Goal: Task Accomplishment & Management: Manage account settings

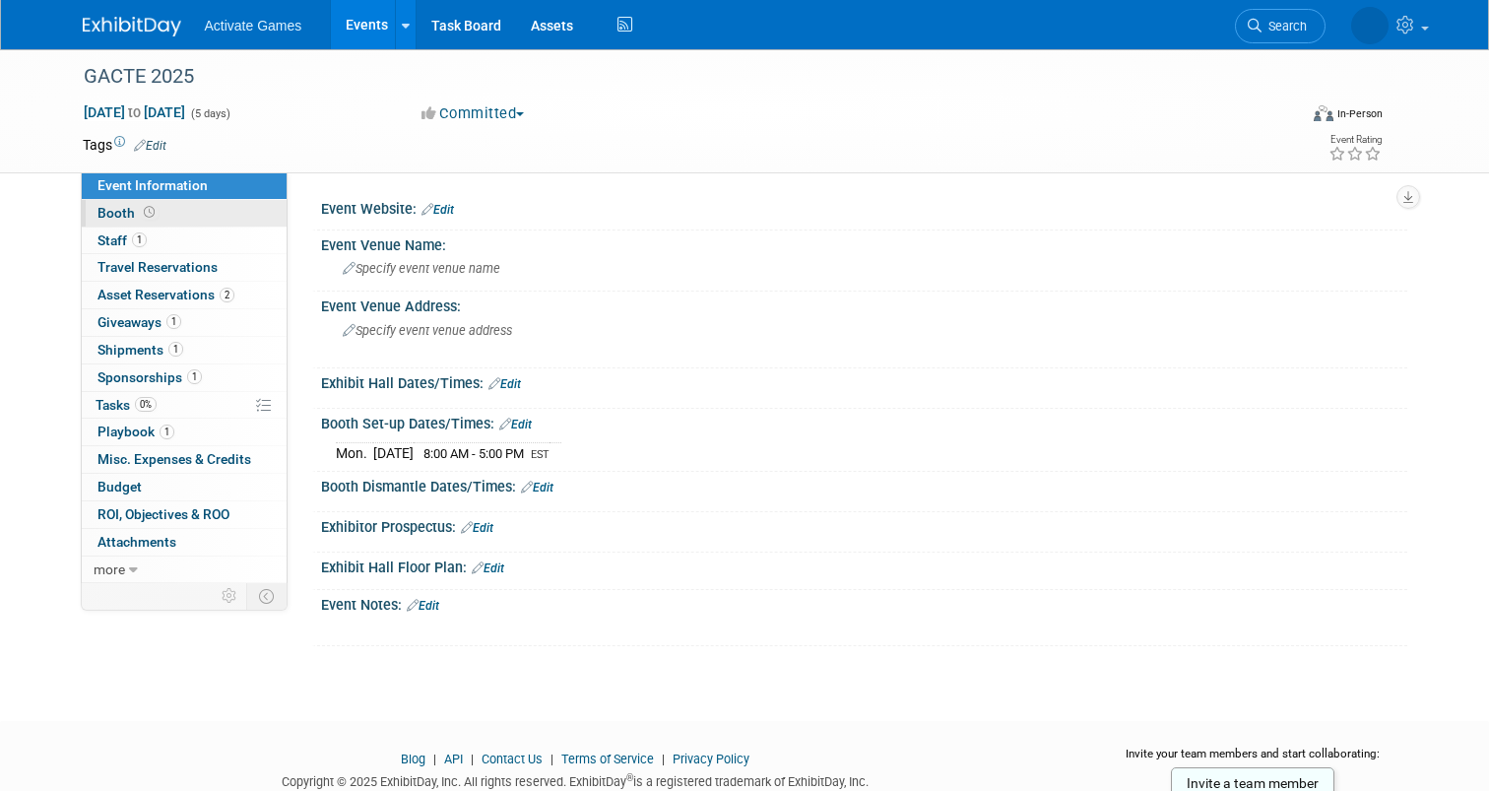
click at [111, 211] on span "Booth" at bounding box center [128, 213] width 61 height 16
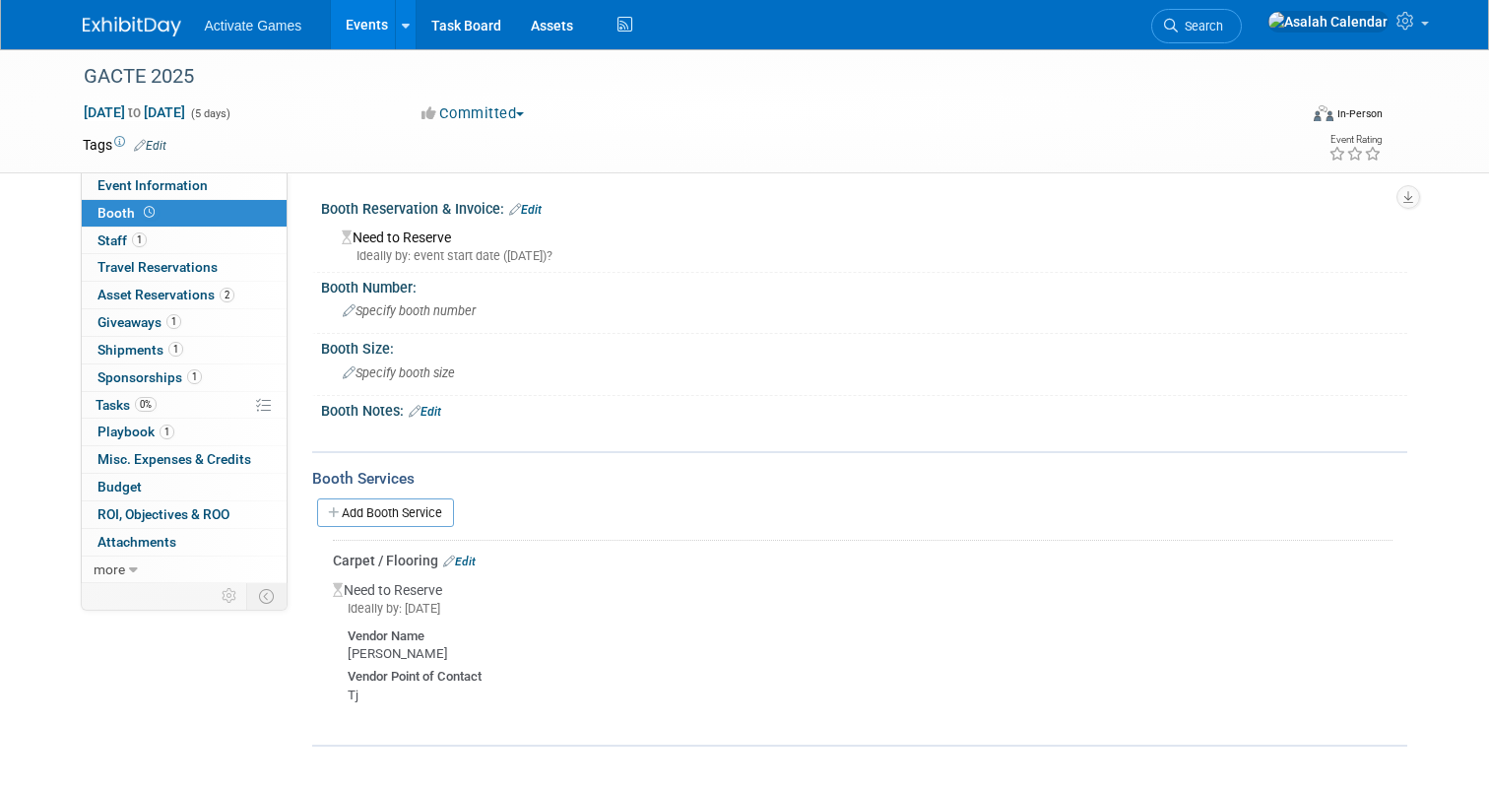
click at [541, 209] on link "Edit" at bounding box center [525, 210] width 33 height 14
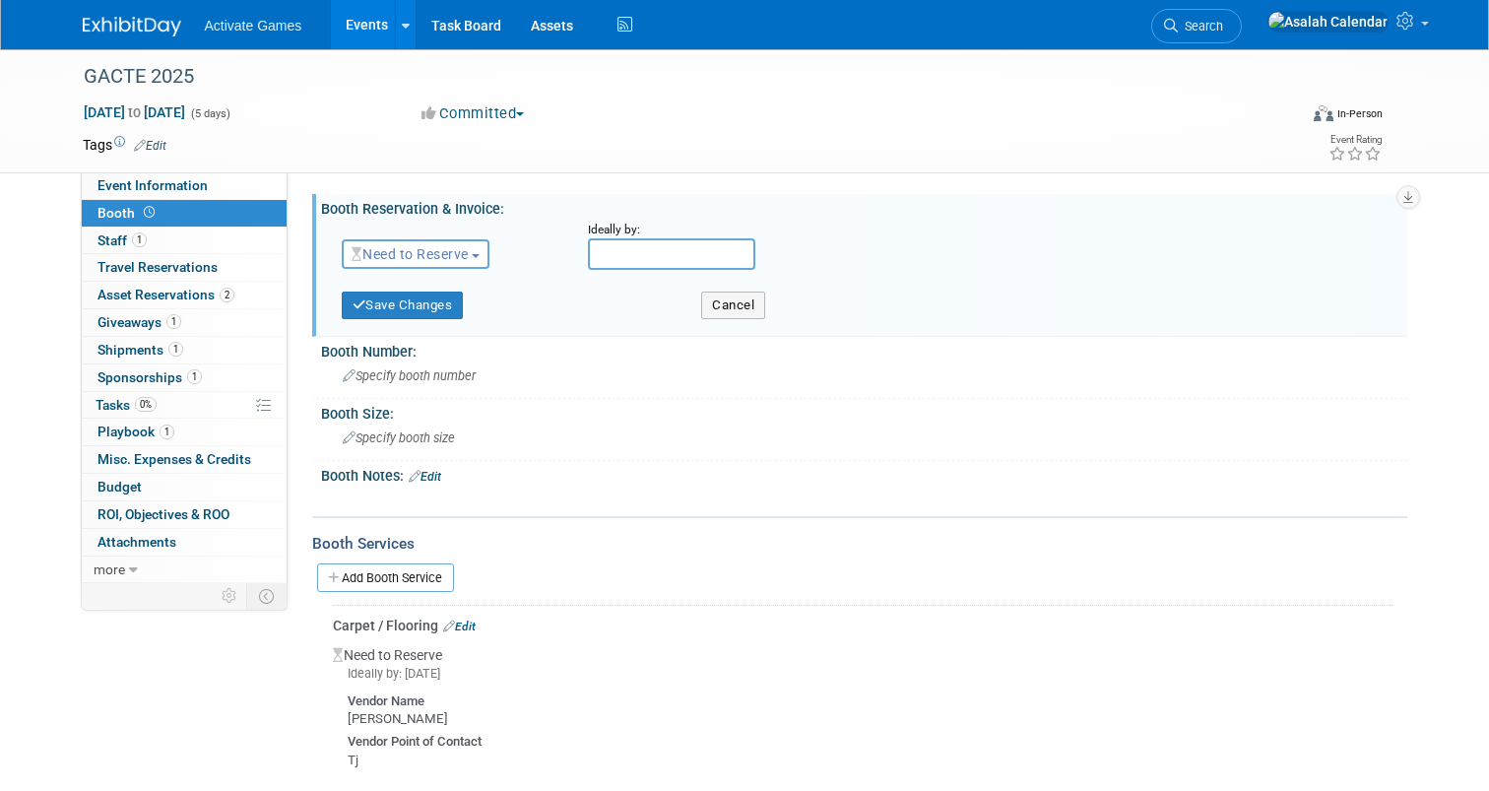
click at [481, 248] on button "Need to Reserve" at bounding box center [416, 254] width 149 height 30
click at [630, 244] on input "text" at bounding box center [671, 254] width 167 height 32
click at [613, 177] on div "Event Website: Edit Event Venue Name: Specify event venue name Event Venue Addr…" at bounding box center [848, 377] width 1120 height 411
click at [482, 257] on button "Need to Reserve" at bounding box center [416, 254] width 149 height 30
click at [596, 163] on div "Tags Edit Event Rating" at bounding box center [733, 149] width 1330 height 34
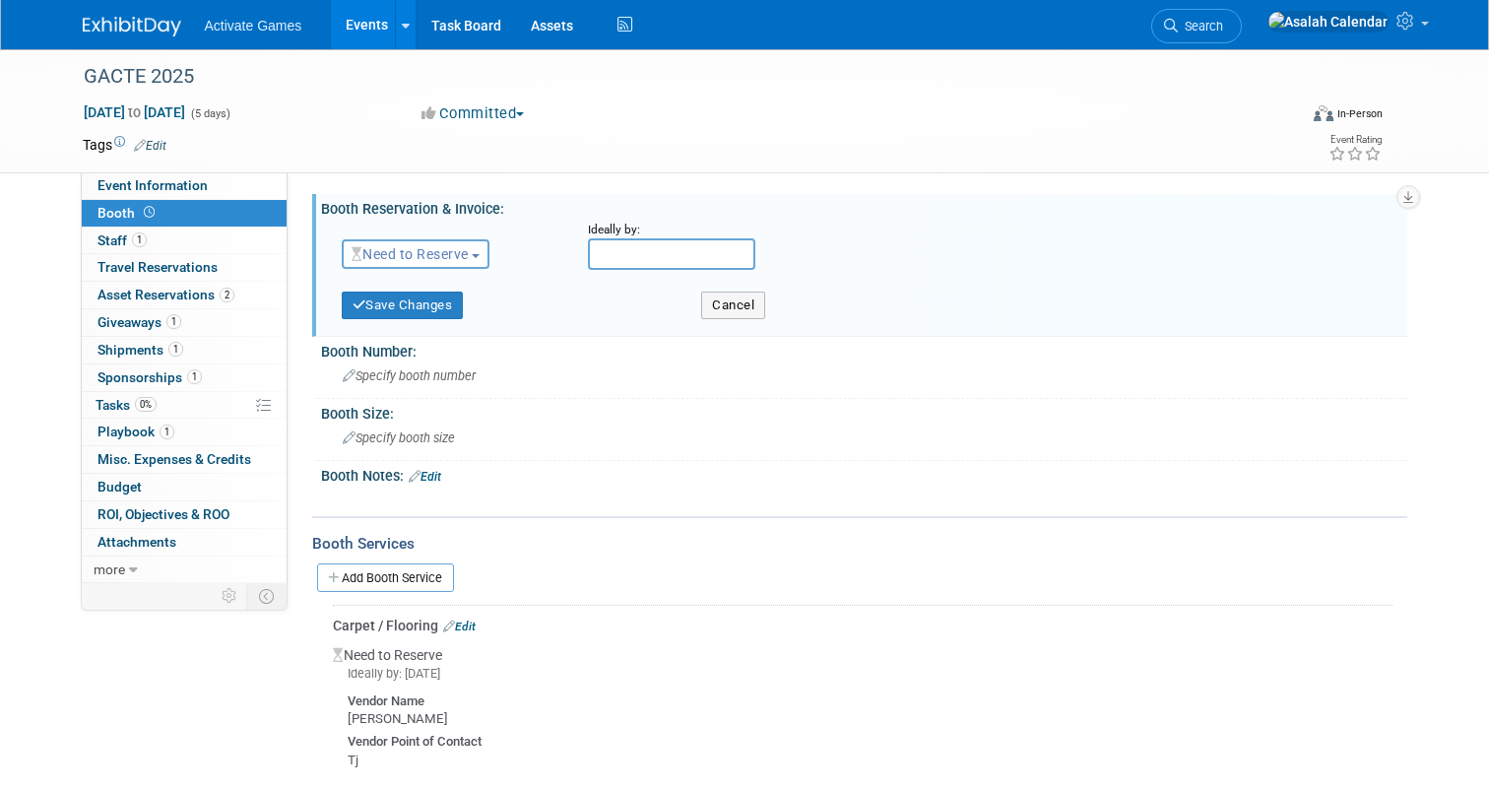
click at [478, 256] on span "button" at bounding box center [476, 256] width 8 height 4
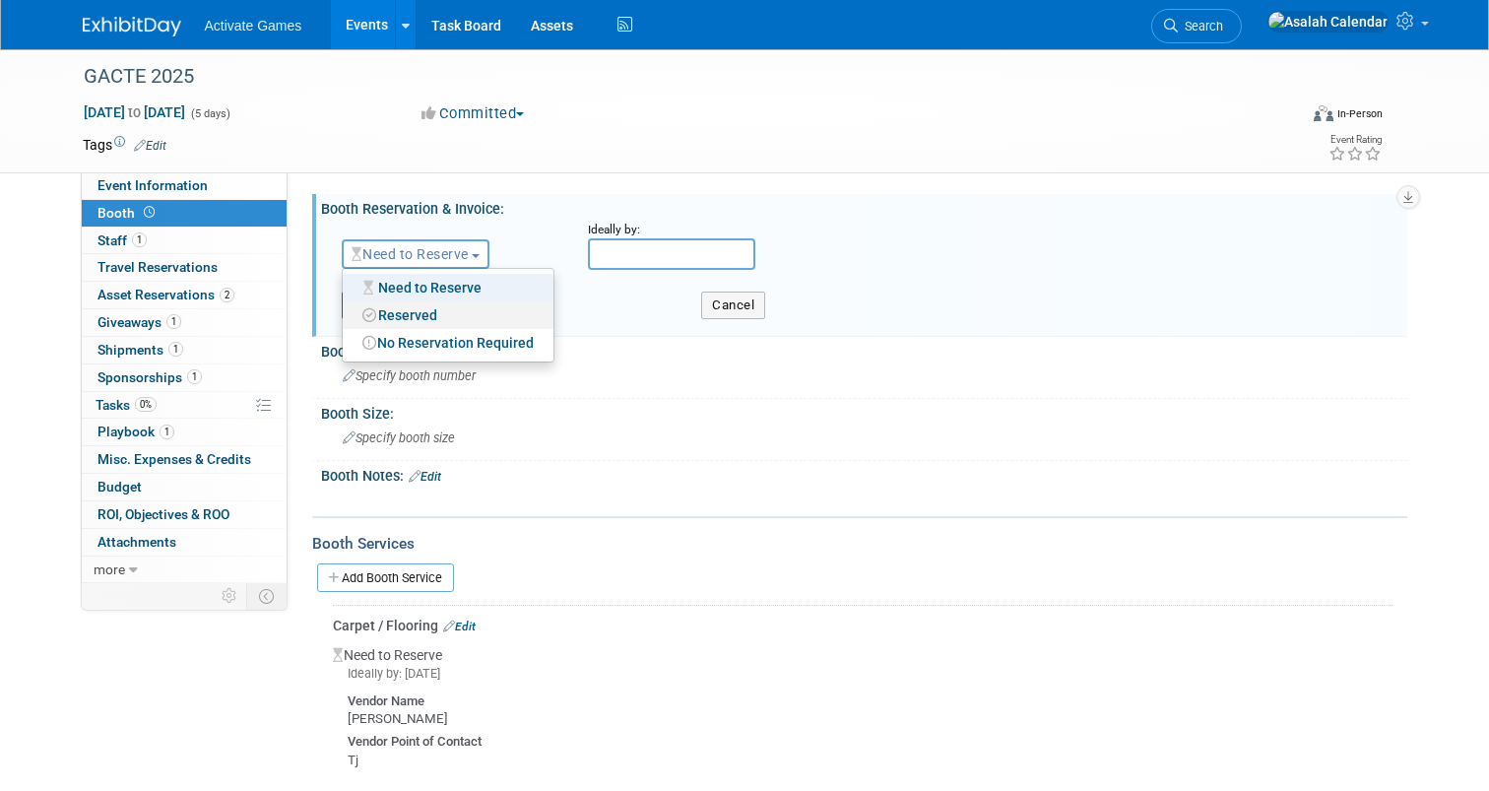
click at [433, 312] on link "Reserved" at bounding box center [448, 315] width 211 height 28
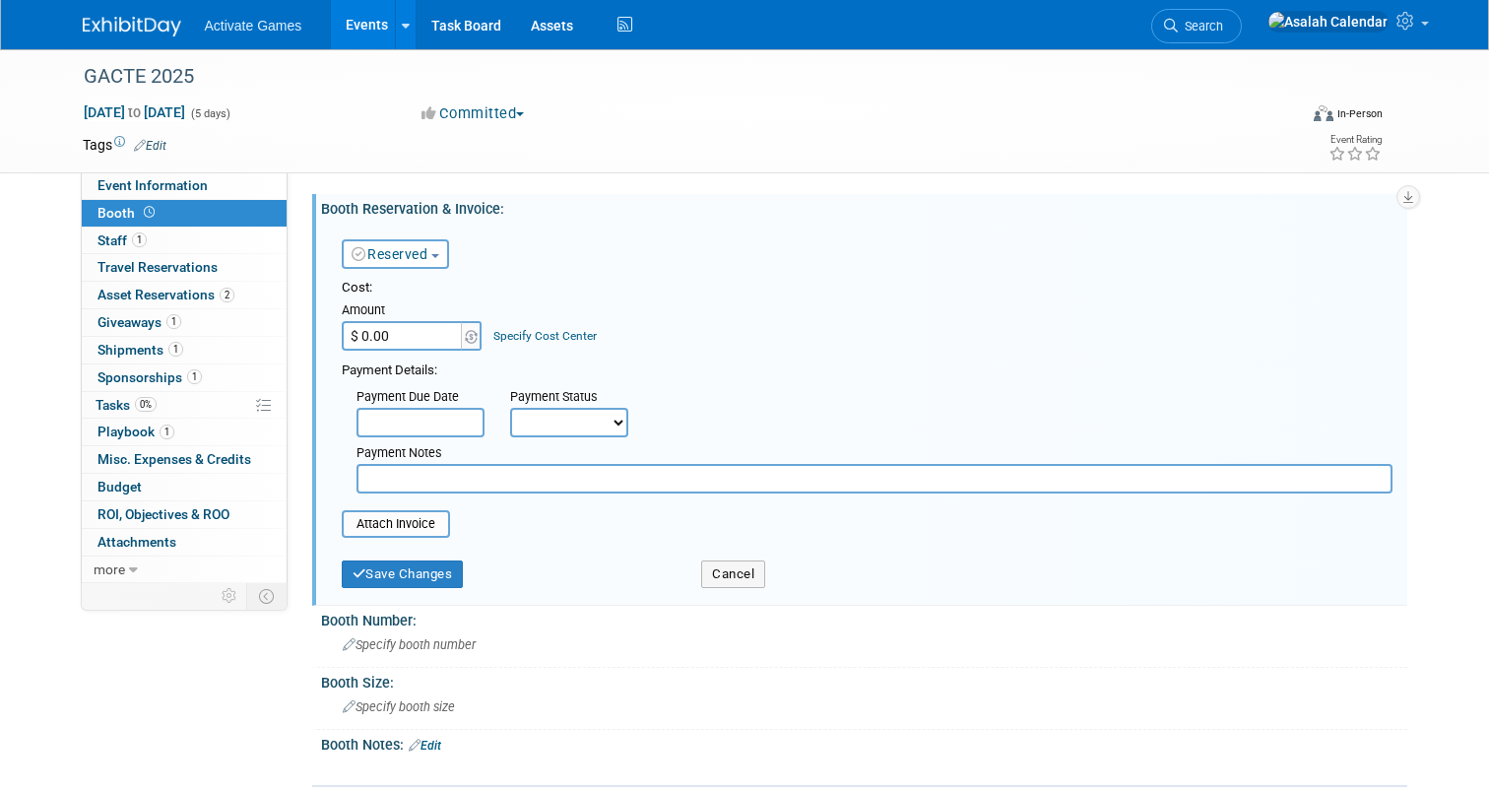
click at [423, 340] on input "$ 0.00" at bounding box center [403, 336] width 123 height 30
type input "$ 500.00"
click at [446, 421] on body "Activate Games Events Add Event Bulk Upload Events Shareable Event Boards Recen…" at bounding box center [744, 395] width 1489 height 791
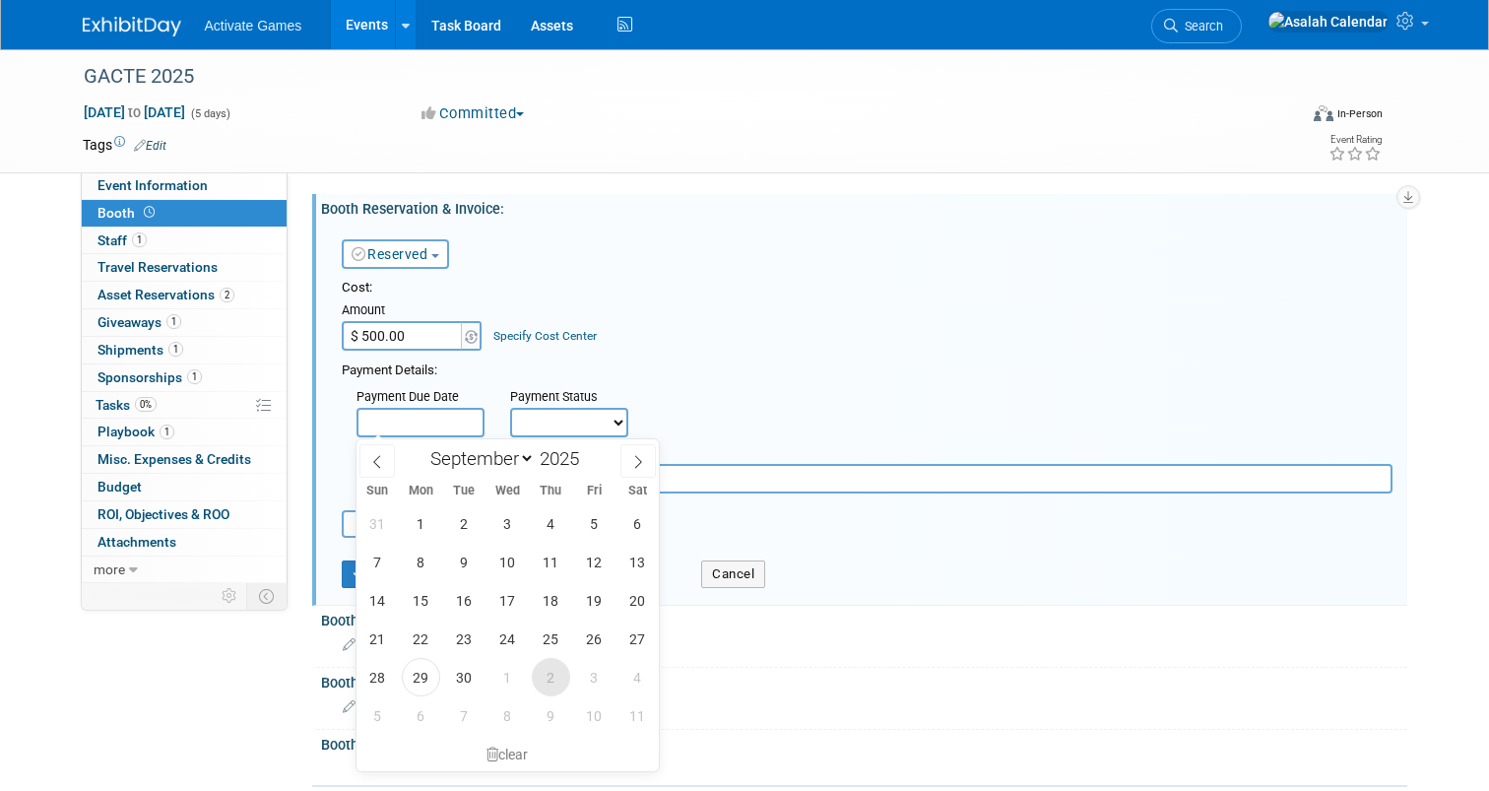
click at [547, 688] on span "2" at bounding box center [551, 677] width 38 height 38
type input "[DATE]"
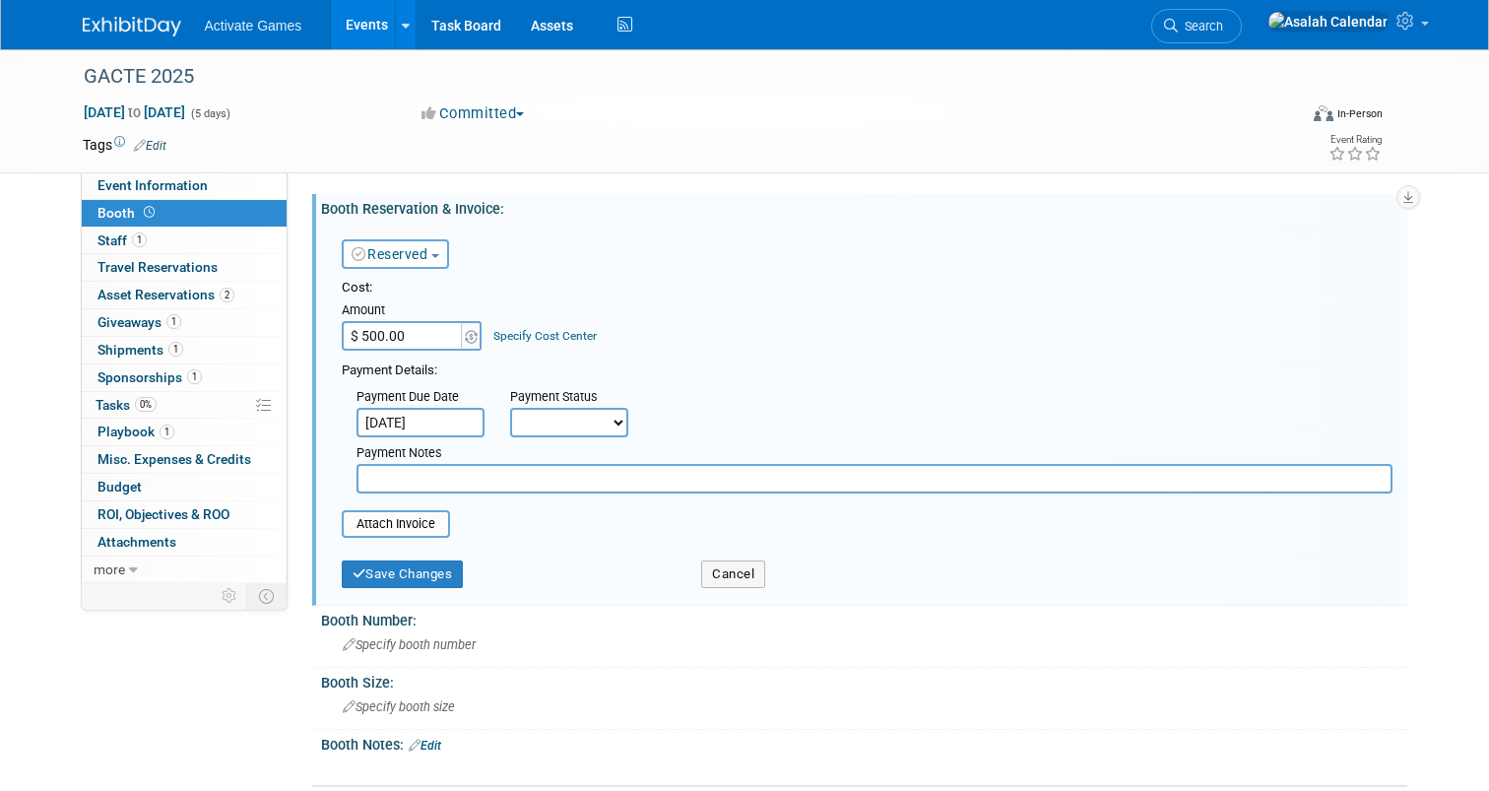
click at [453, 429] on input "[DATE]" at bounding box center [421, 423] width 128 height 30
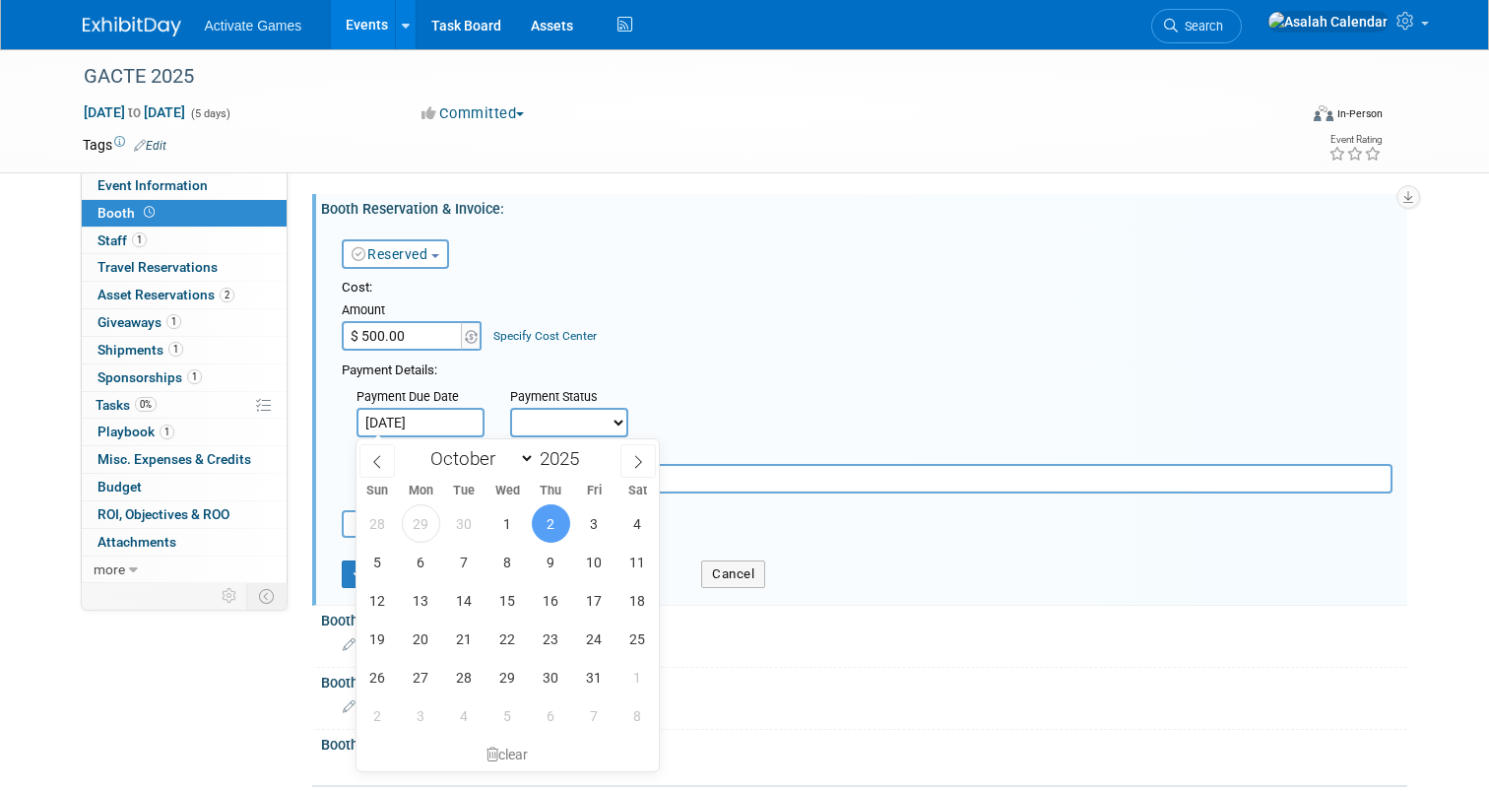
click at [576, 431] on select "Not Paid Yet Partially Paid Paid in Full" at bounding box center [569, 423] width 118 height 30
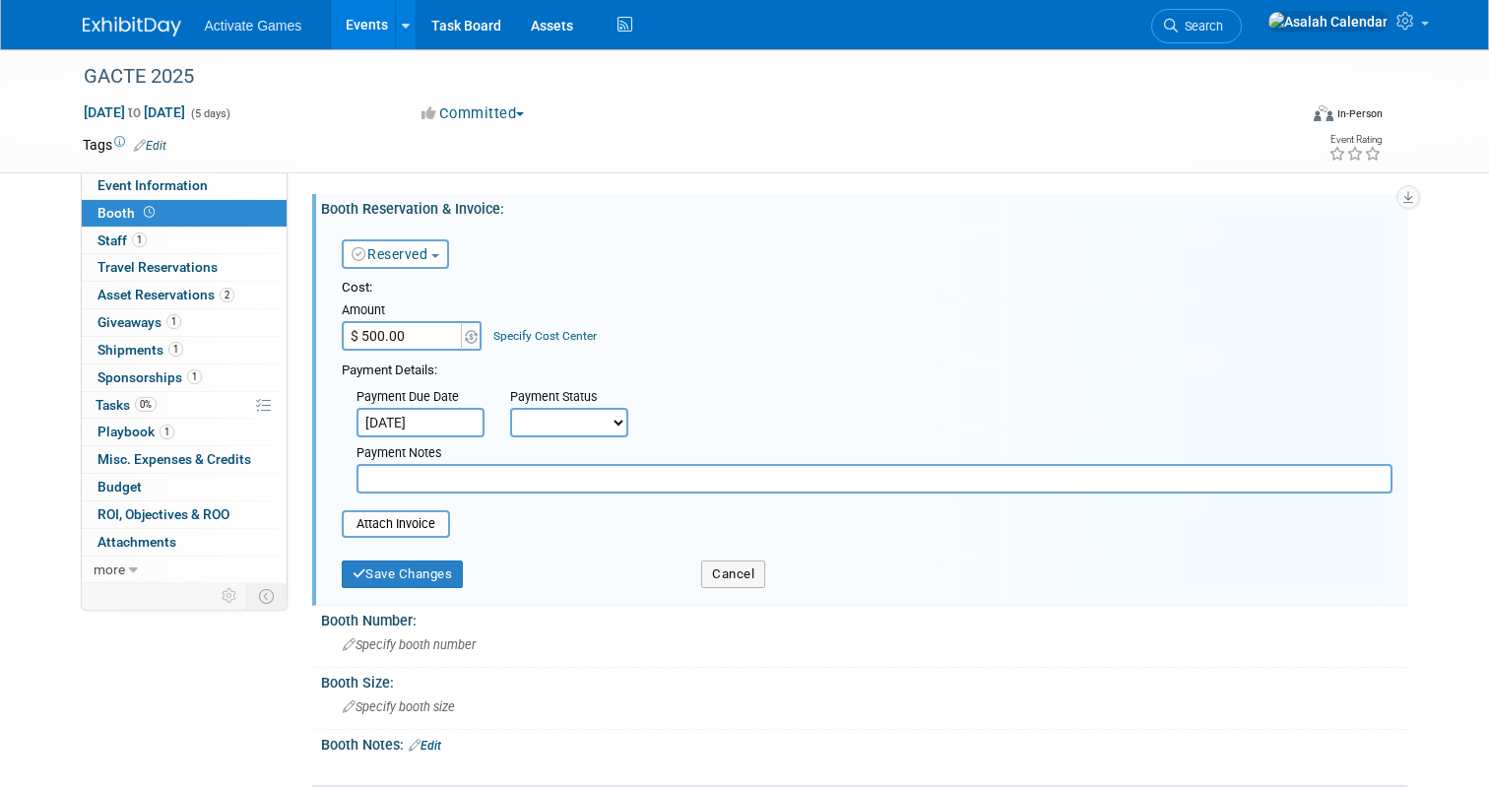
select select "3"
click at [510, 408] on select "Not Paid Yet Partially Paid Paid in Full" at bounding box center [569, 423] width 118 height 30
click at [436, 573] on button "Save Changes" at bounding box center [403, 574] width 122 height 28
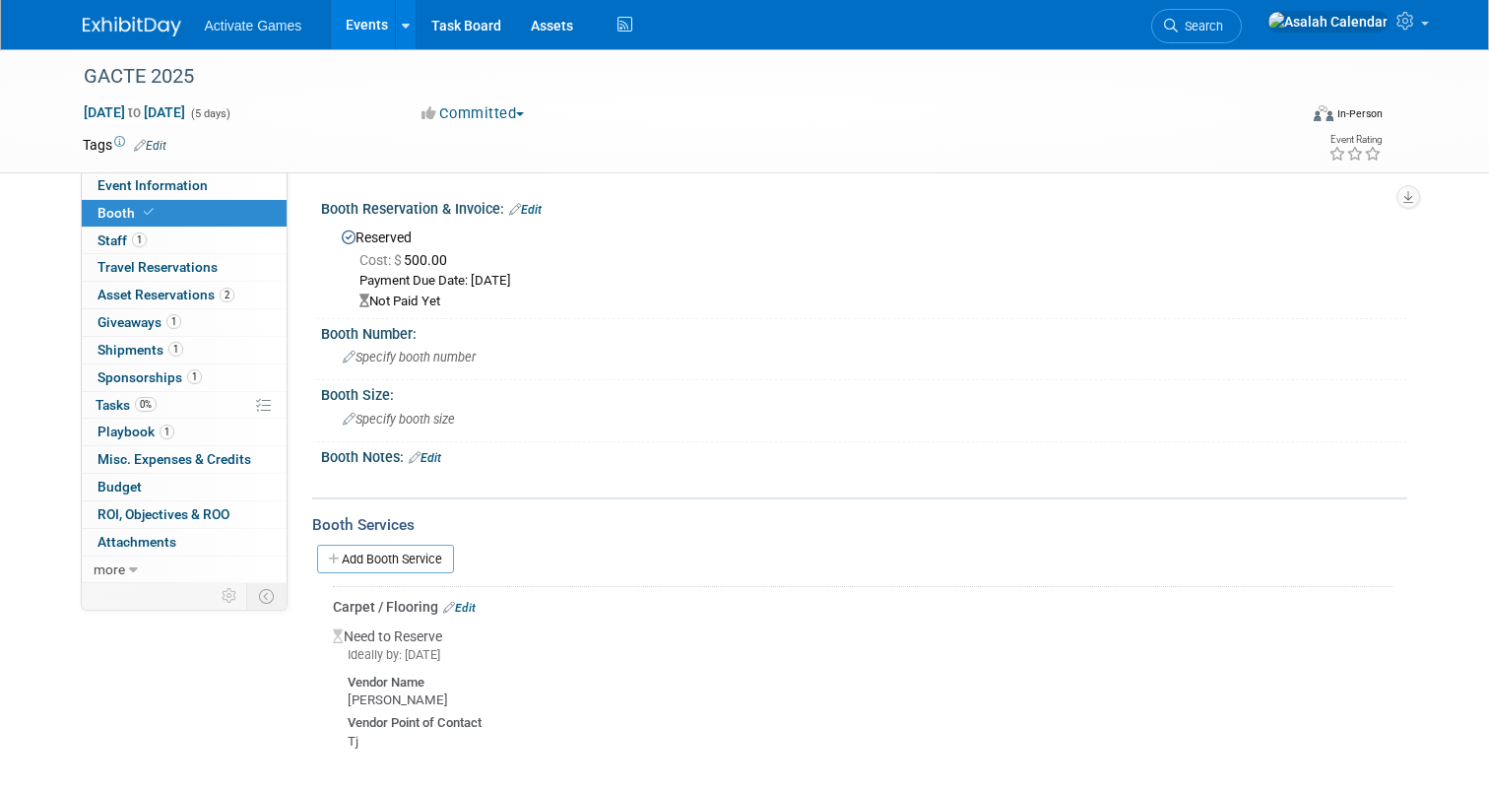
click at [695, 193] on div "Event Website: Edit Event Venue Name: Specify event venue name Event Venue Addr…" at bounding box center [848, 377] width 1120 height 411
click at [538, 208] on link "Edit" at bounding box center [525, 210] width 33 height 14
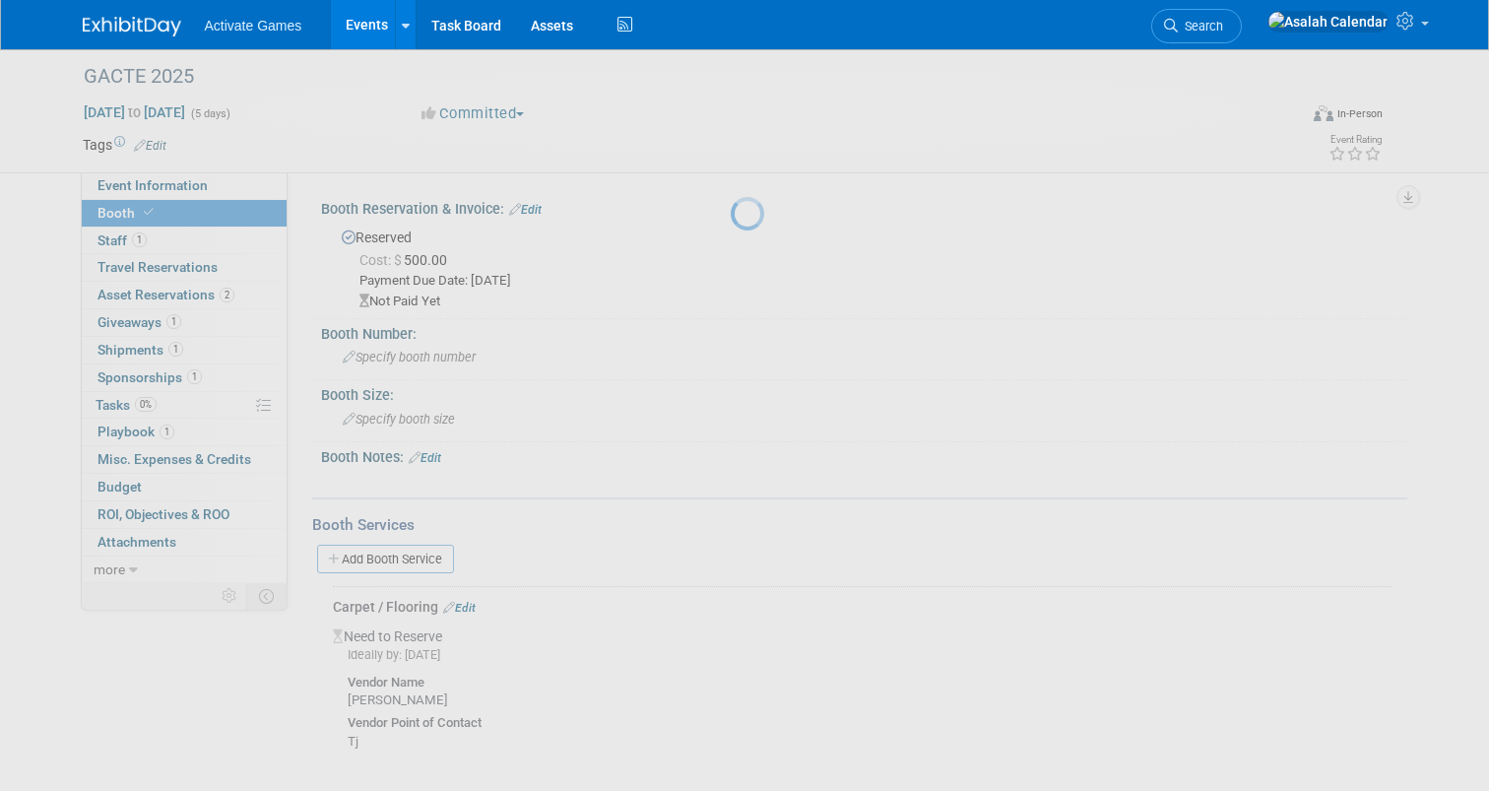
select select "9"
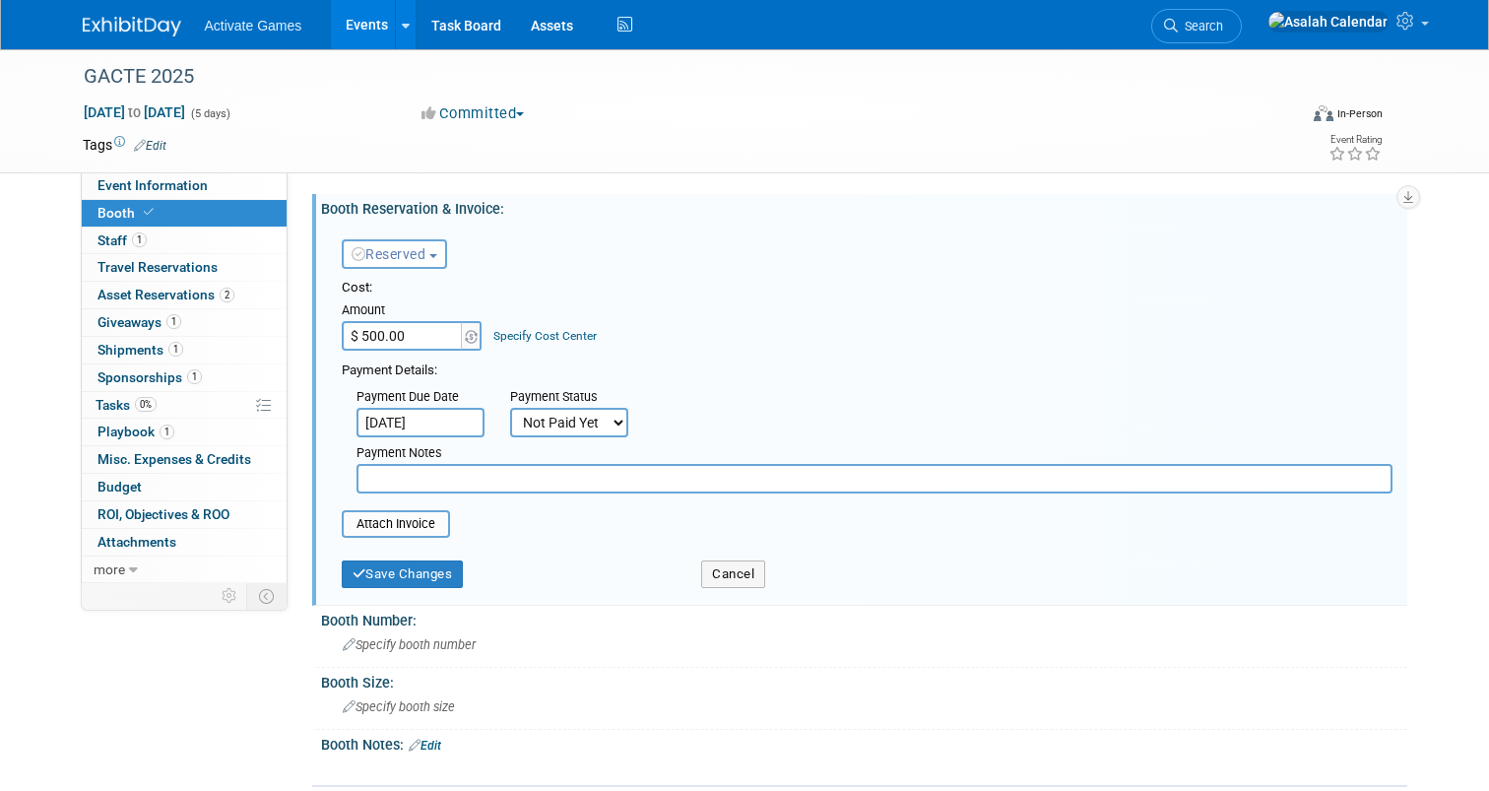
click at [436, 257] on button "Reserved" at bounding box center [394, 254] width 105 height 30
click at [564, 229] on div "Reserved Need to Reserve Reserved No Reservation Required" at bounding box center [450, 250] width 246 height 57
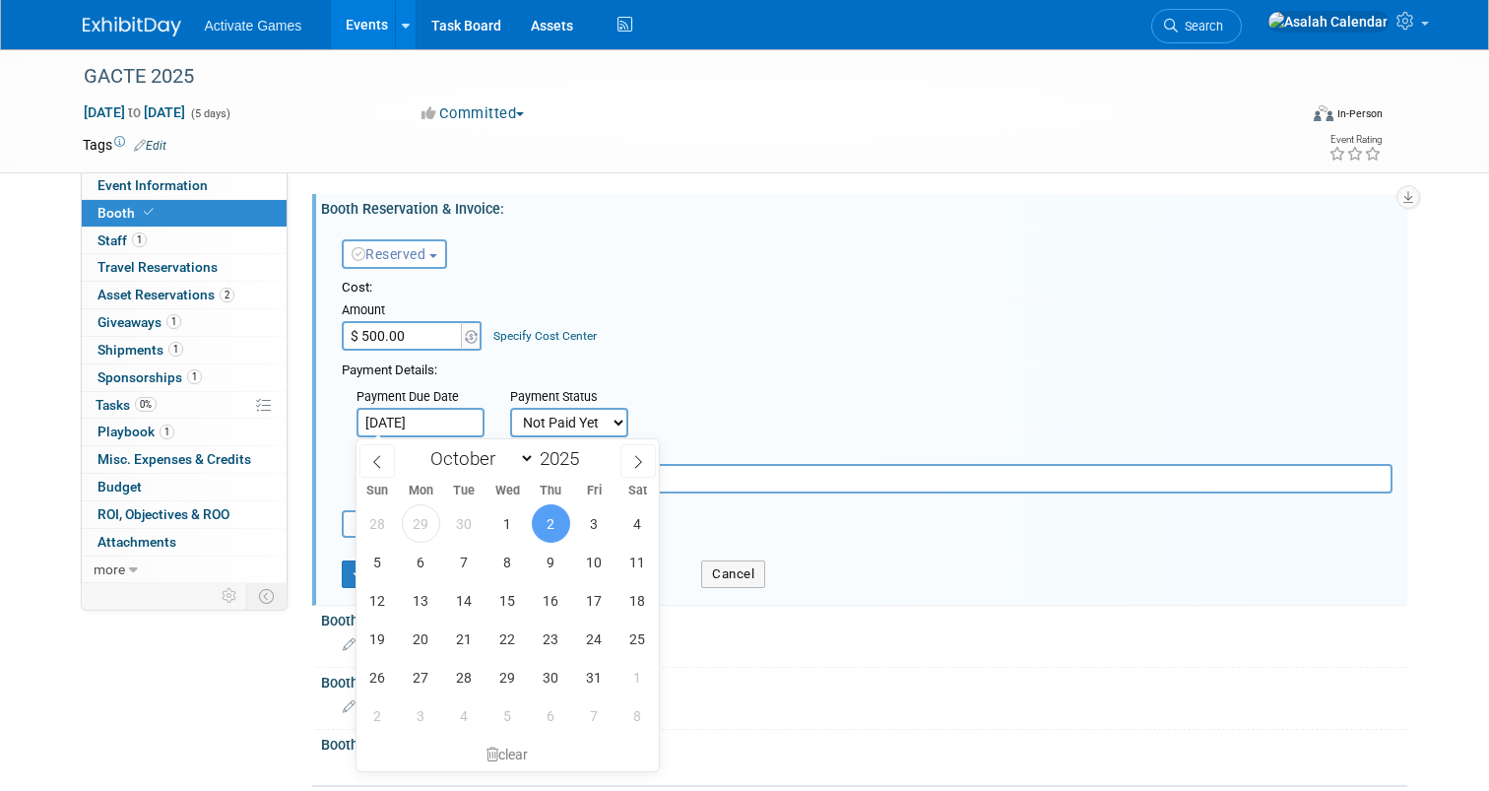
click at [429, 424] on input "[DATE]" at bounding box center [421, 423] width 128 height 30
click at [377, 523] on span "28" at bounding box center [378, 523] width 38 height 38
type input "[DATE]"
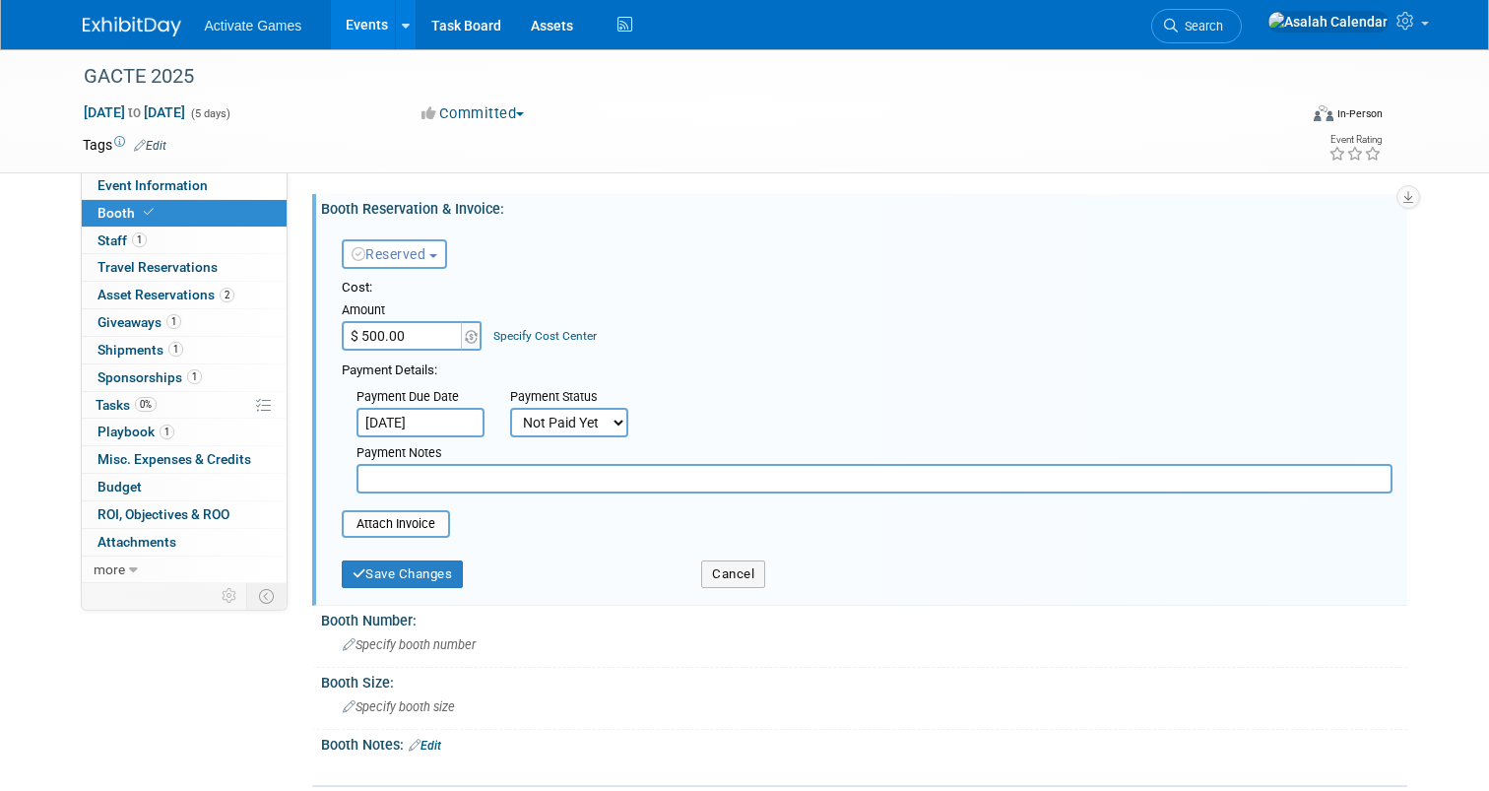
click at [576, 427] on select "Not Paid Yet Partially Paid Paid in Full" at bounding box center [569, 423] width 118 height 30
click at [510, 408] on select "Not Paid Yet Partially Paid Paid in Full" at bounding box center [569, 423] width 118 height 30
click at [576, 422] on select "Not Paid Yet Partially Paid Paid in Full" at bounding box center [569, 423] width 118 height 30
click at [510, 408] on select "Not Paid Yet Partially Paid Paid in Full" at bounding box center [569, 423] width 118 height 30
click at [557, 425] on select "Not Paid Yet Partially Paid Paid in Full" at bounding box center [569, 423] width 118 height 30
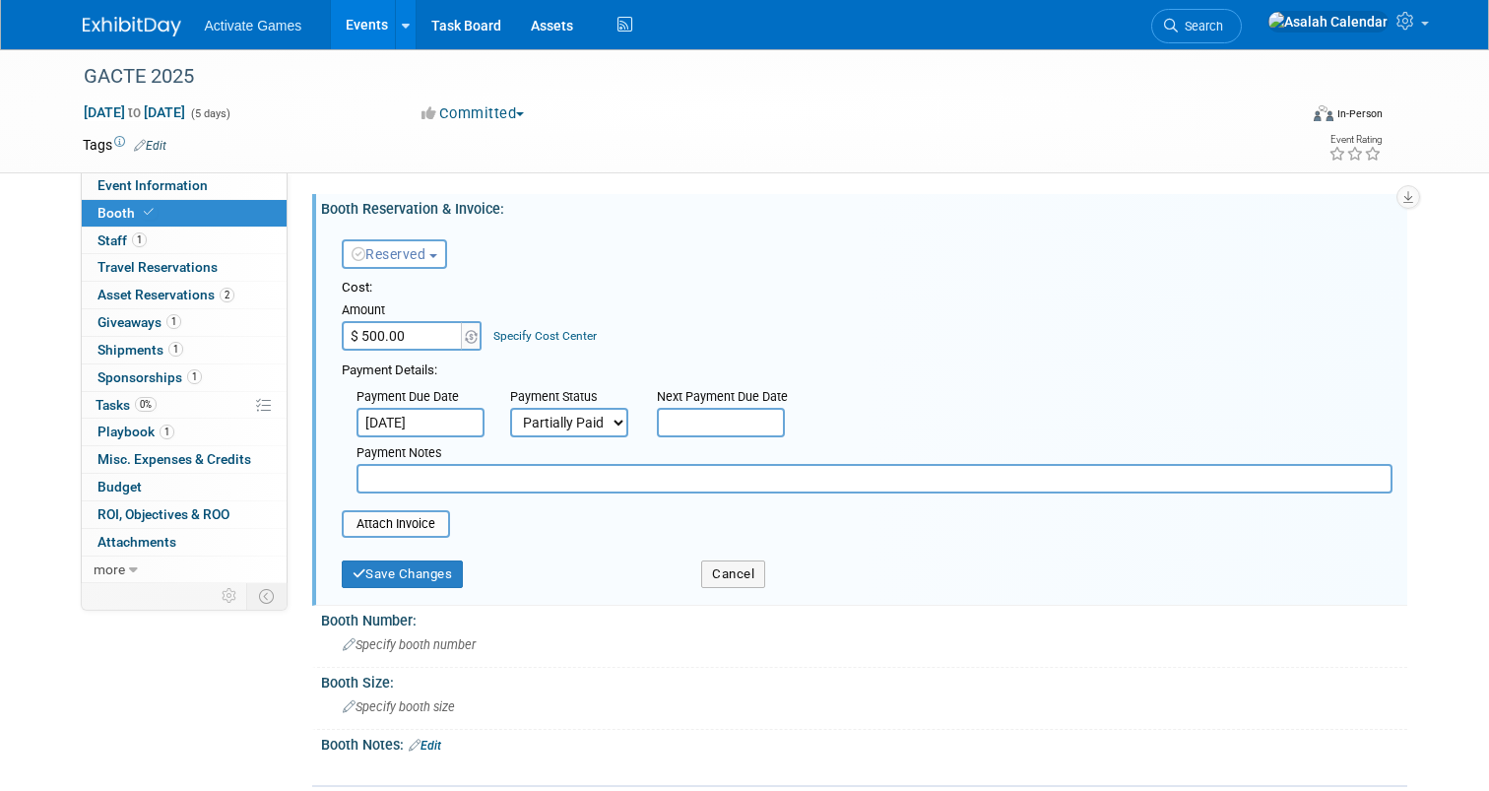
select select "1"
click at [510, 408] on select "Not Paid Yet Partially Paid Paid in Full" at bounding box center [569, 423] width 118 height 30
click at [407, 566] on button "Save Changes" at bounding box center [403, 574] width 122 height 28
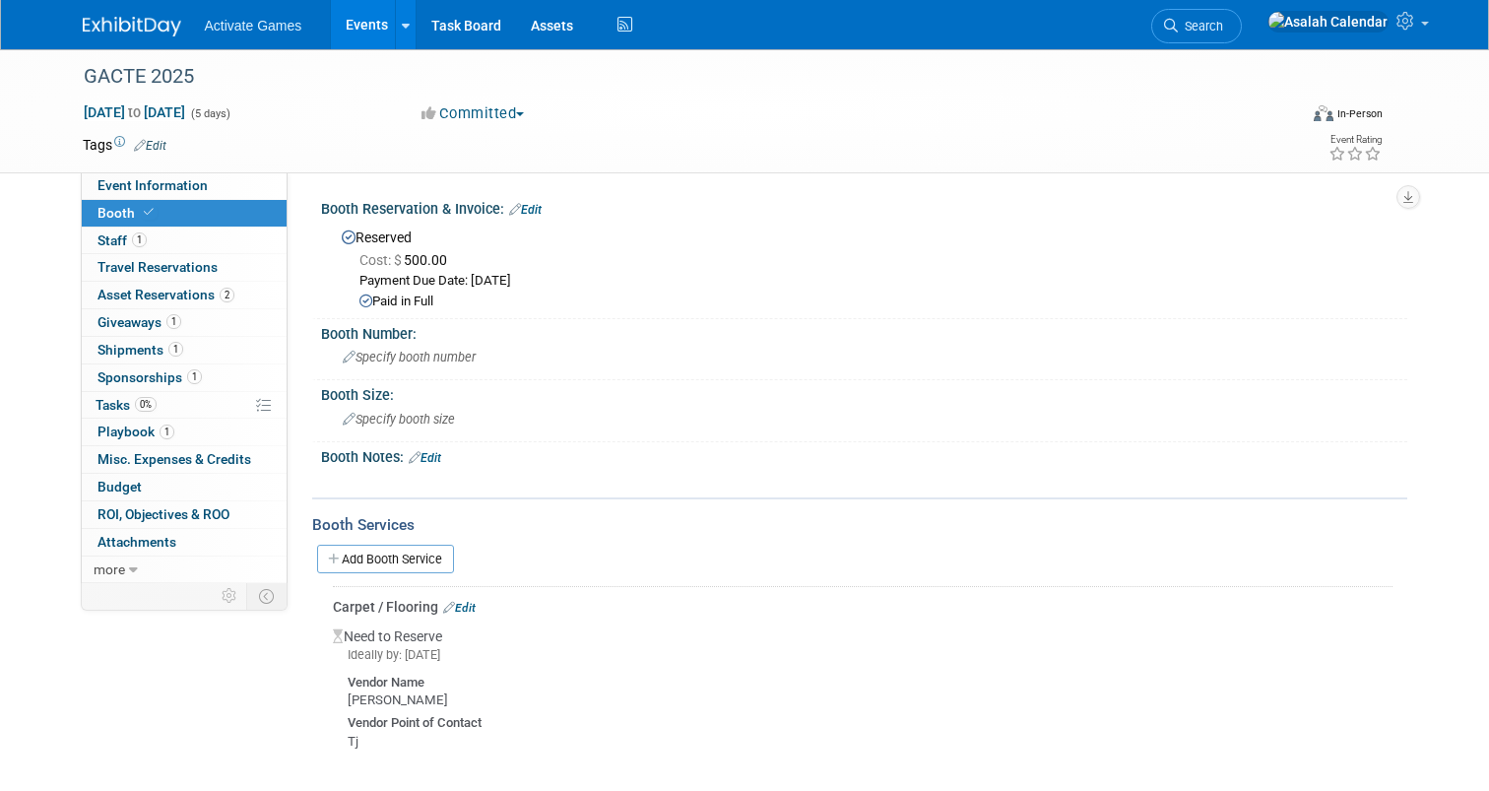
click at [760, 203] on div "Booth Reservation & Invoice: Edit" at bounding box center [864, 207] width 1086 height 26
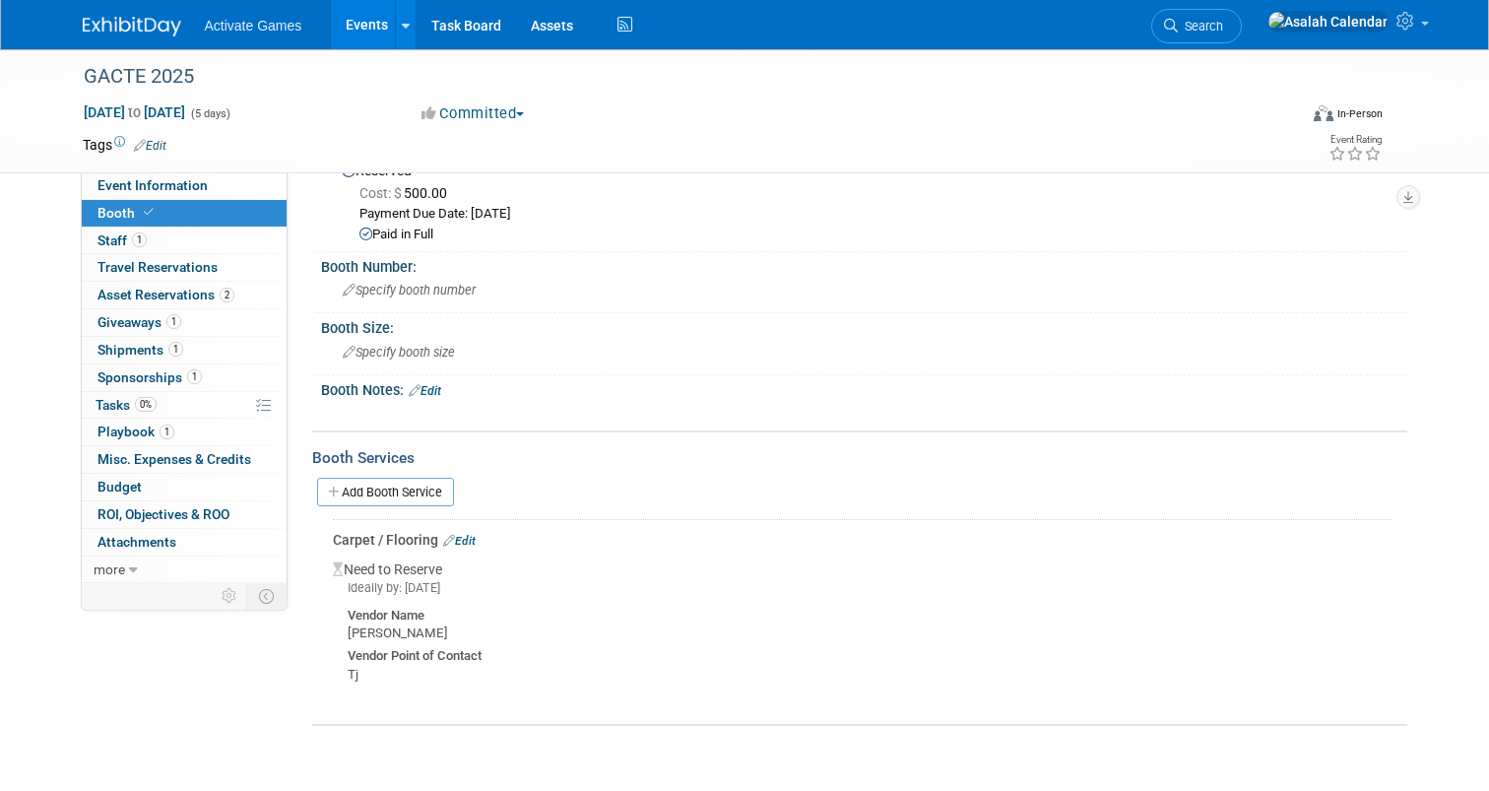
scroll to position [66, 0]
click at [459, 536] on link "Edit" at bounding box center [459, 542] width 33 height 14
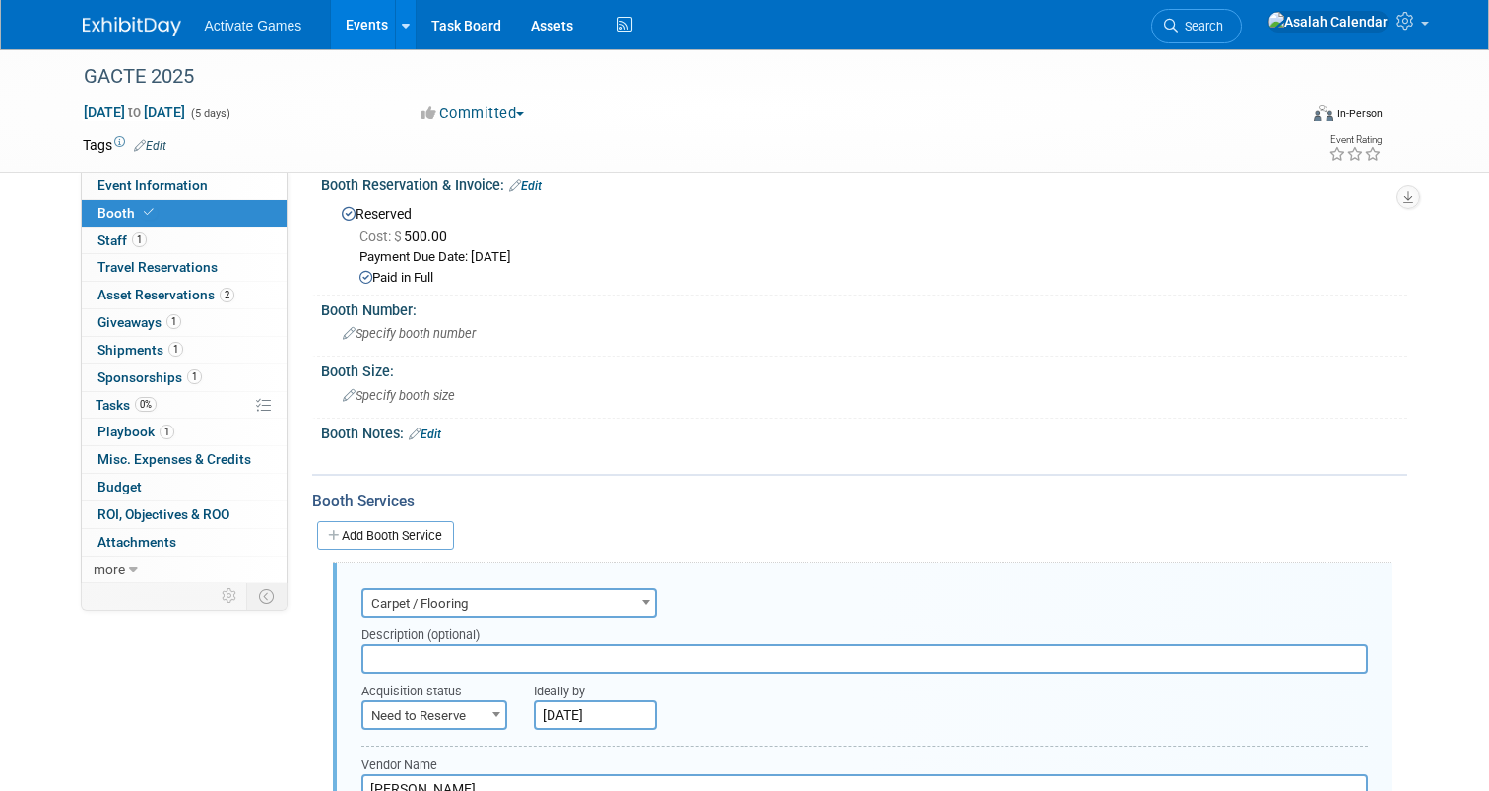
scroll to position [0, 0]
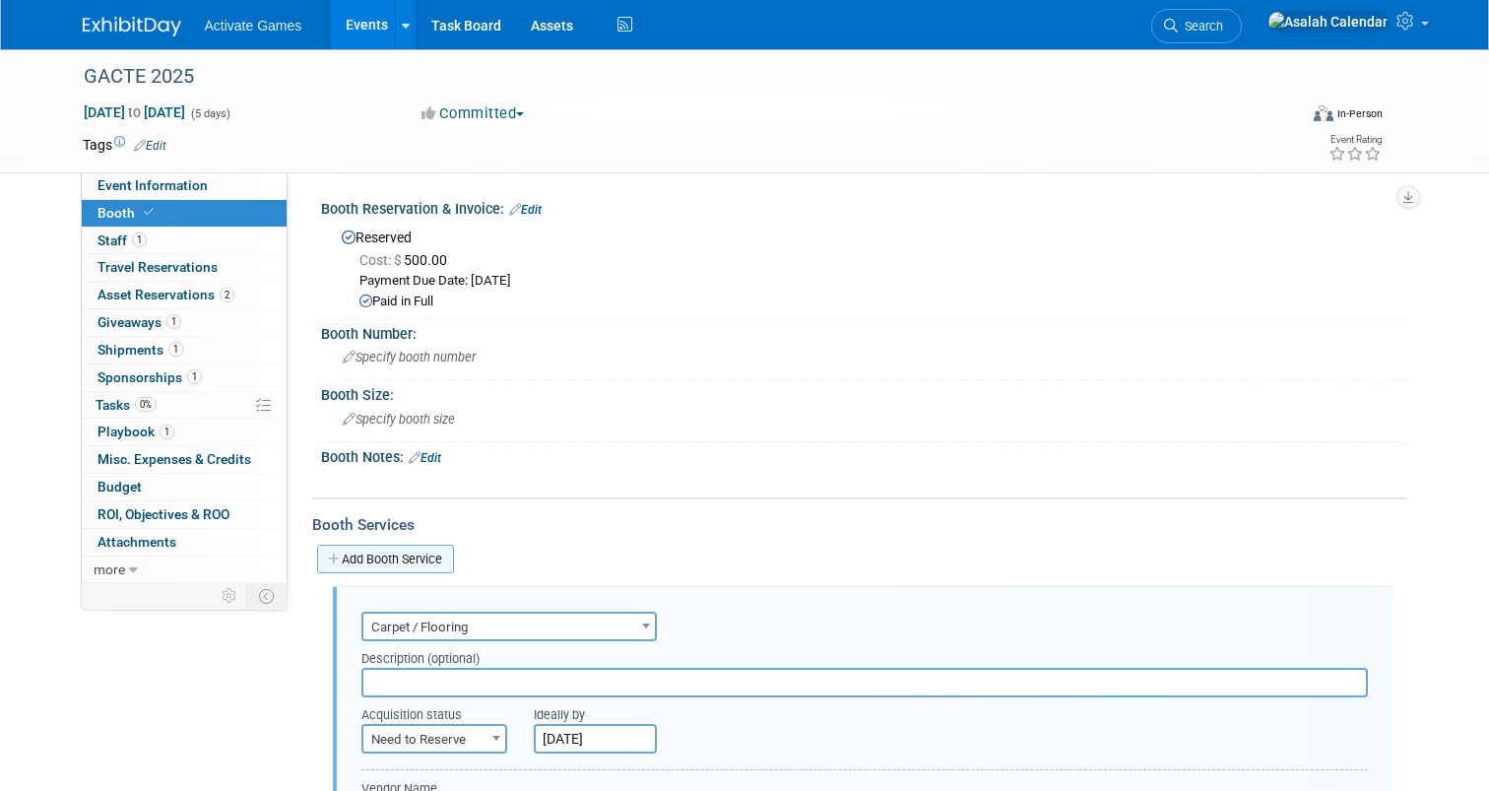
click at [429, 548] on link "Add Booth Service" at bounding box center [385, 559] width 137 height 29
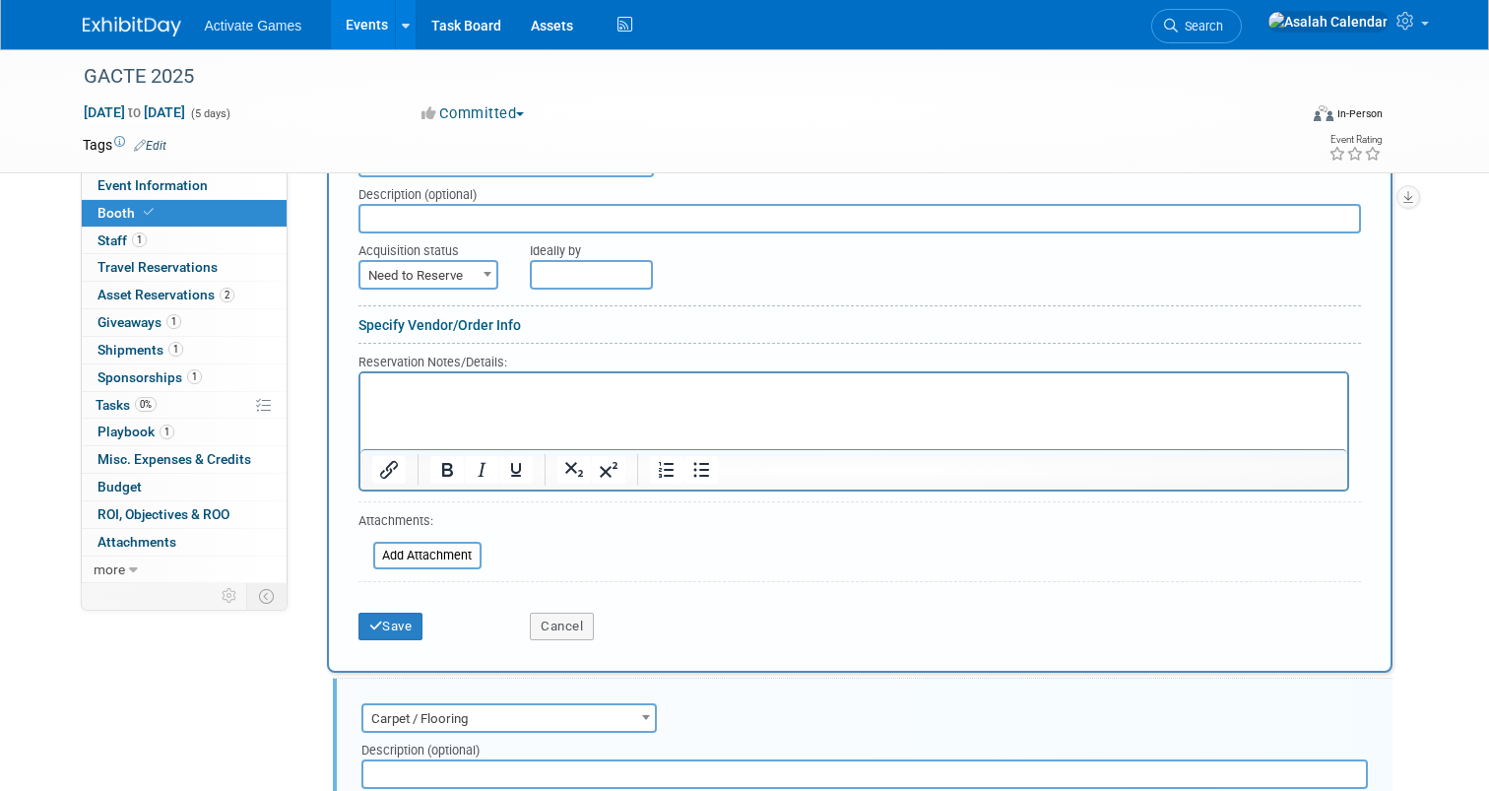
scroll to position [476, 0]
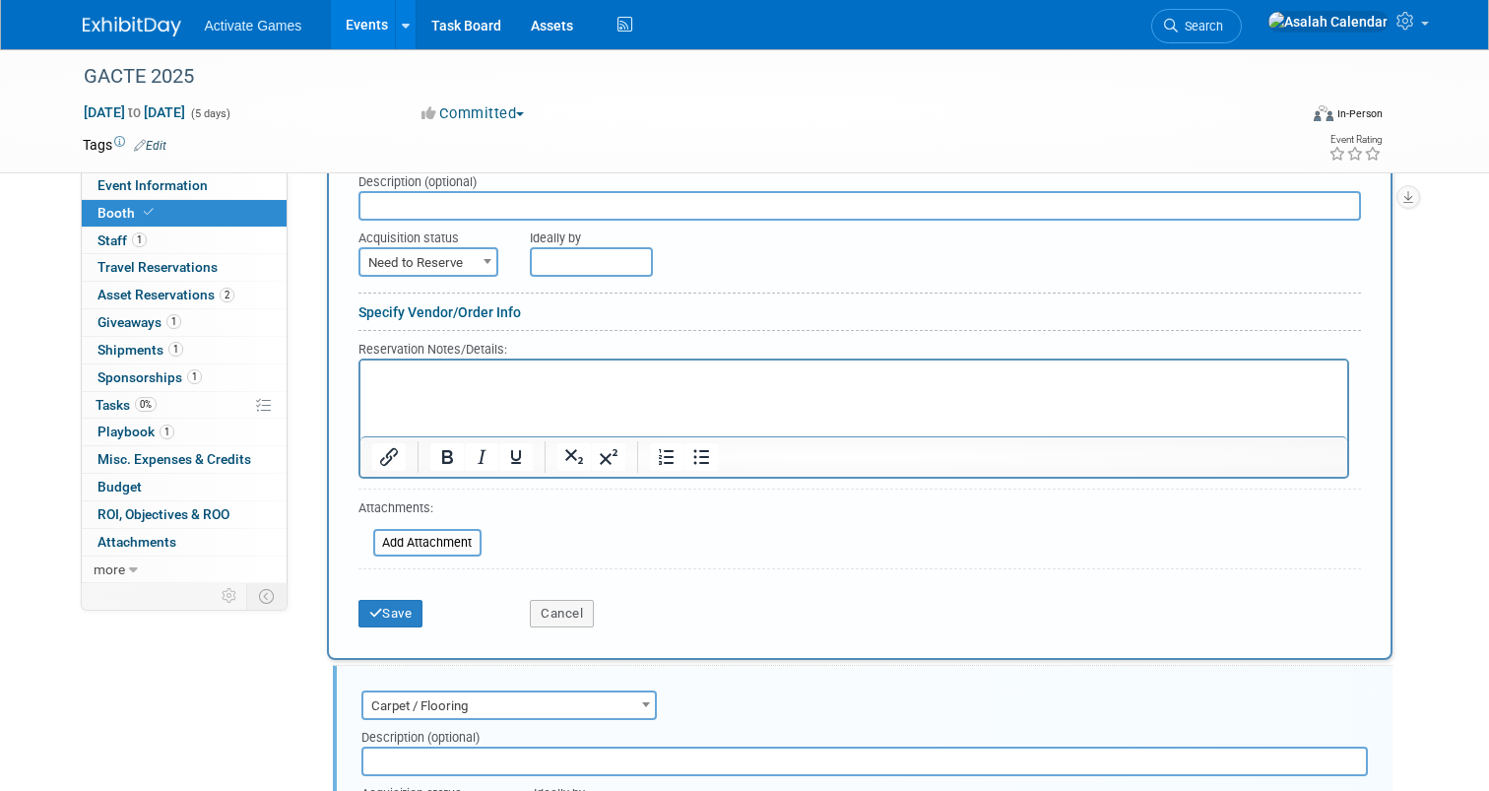
click at [594, 599] on div "Cancel" at bounding box center [601, 607] width 172 height 40
click at [587, 608] on button "Cancel" at bounding box center [562, 614] width 64 height 28
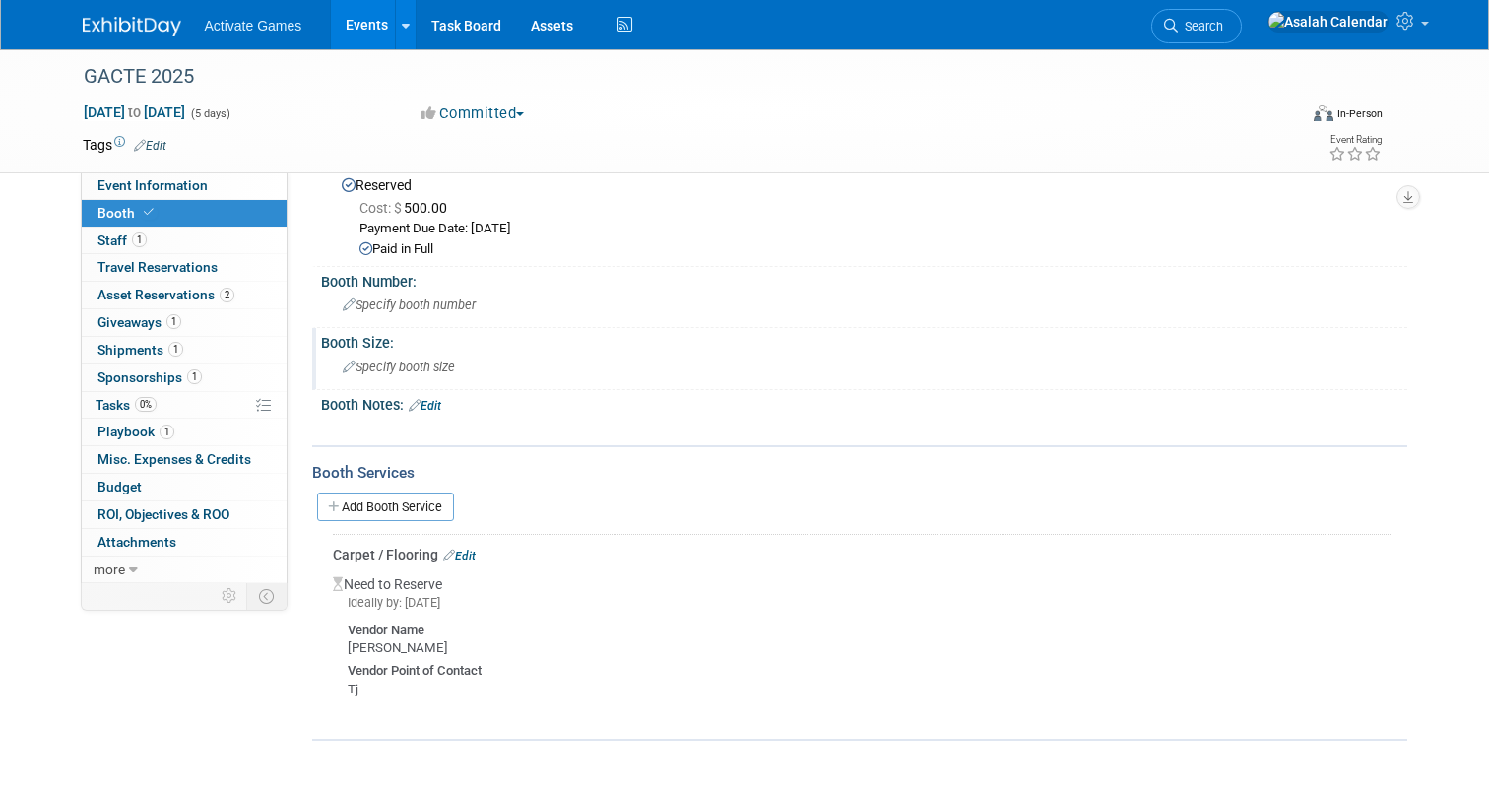
scroll to position [0, 0]
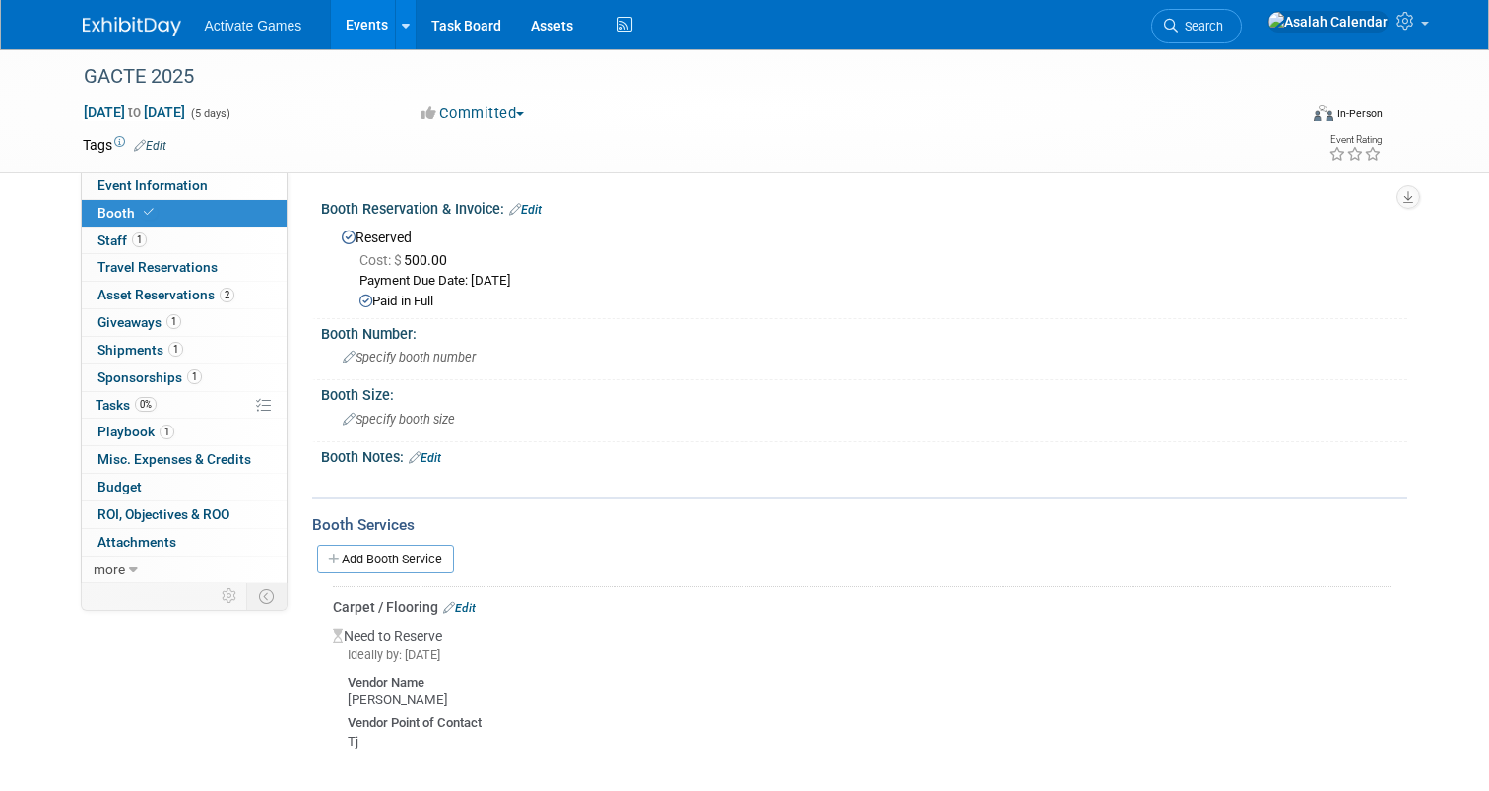
click at [707, 185] on div "Event Website: Edit Event Venue Name: Specify event venue name Event Venue Addr…" at bounding box center [848, 377] width 1120 height 411
click at [541, 203] on link "Edit" at bounding box center [525, 210] width 33 height 14
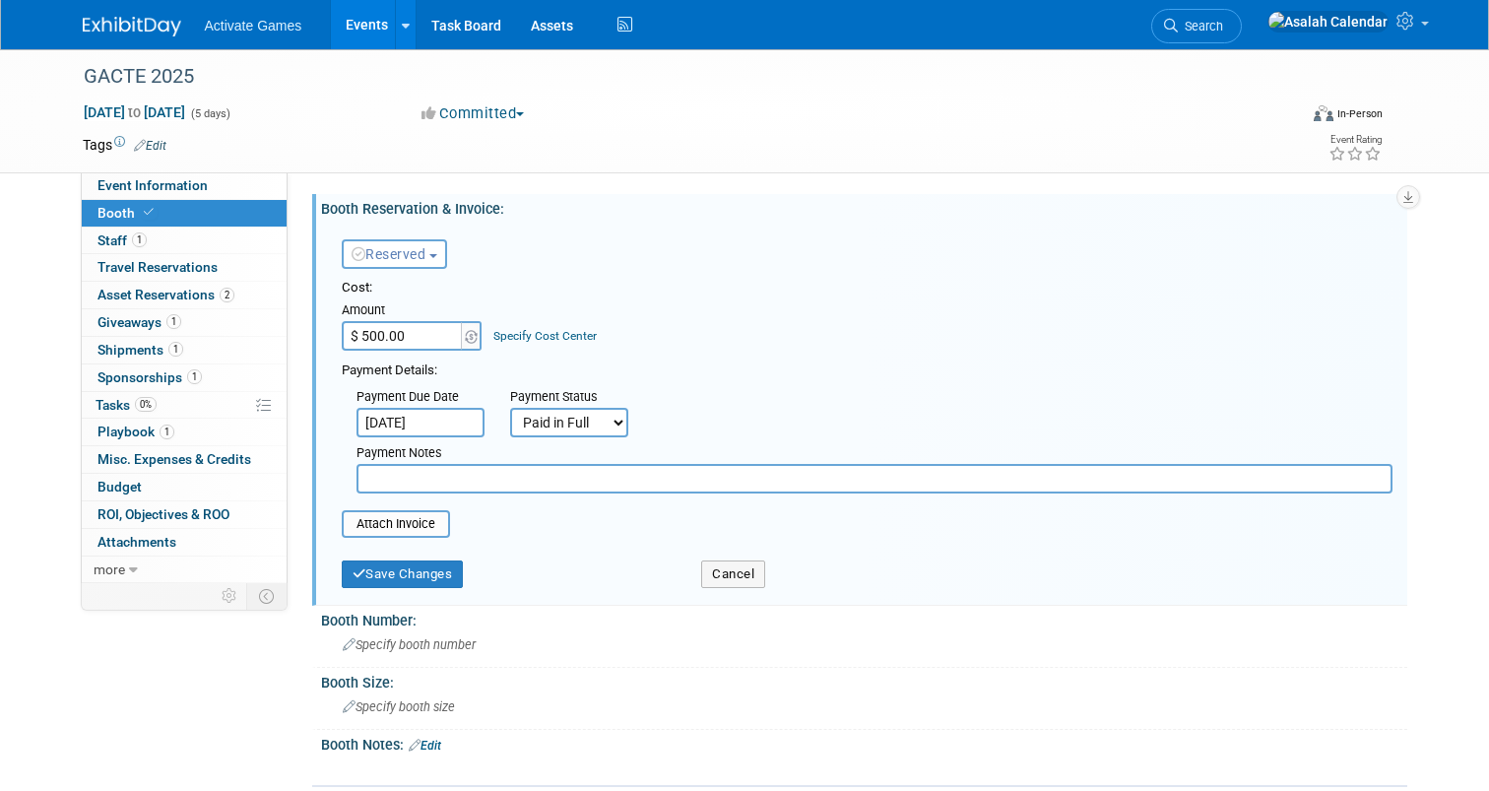
click at [432, 242] on button "Reserved" at bounding box center [394, 254] width 105 height 30
click at [694, 247] on div "Reserved Need to Reserve Reserved No Reservation Required Ideally by:" at bounding box center [867, 250] width 1081 height 57
click at [739, 571] on button "Cancel" at bounding box center [733, 574] width 64 height 28
